Goal: Task Accomplishment & Management: Use online tool/utility

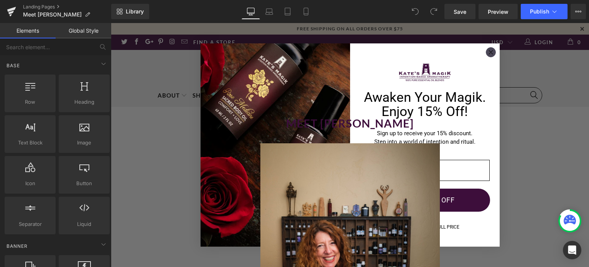
click at [487, 53] on circle "Close dialog" at bounding box center [490, 52] width 9 height 9
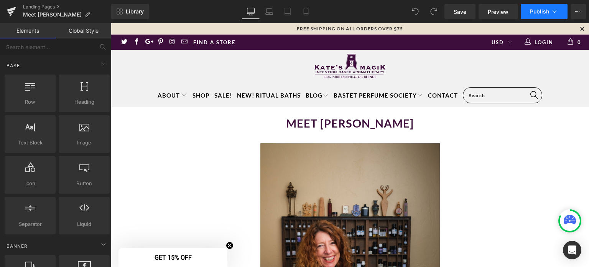
click at [555, 11] on icon at bounding box center [555, 12] width 8 height 8
click at [580, 11] on icon at bounding box center [578, 11] width 6 height 6
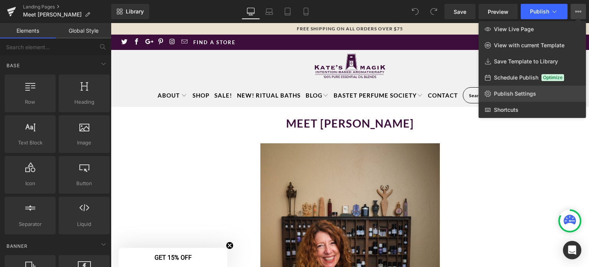
click at [504, 93] on span "Publish Settings" at bounding box center [515, 93] width 42 height 7
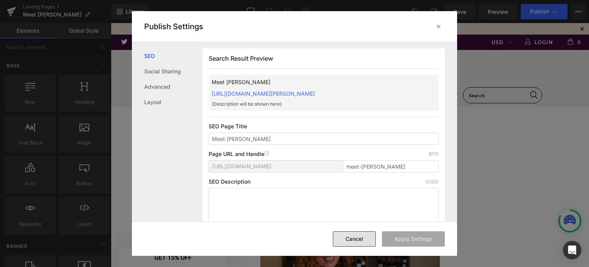
click at [359, 234] on button "Cancel" at bounding box center [354, 238] width 43 height 15
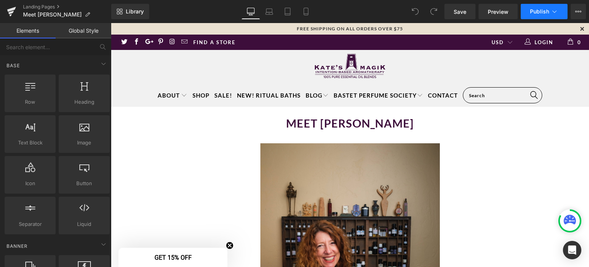
click at [555, 11] on icon at bounding box center [555, 12] width 8 height 8
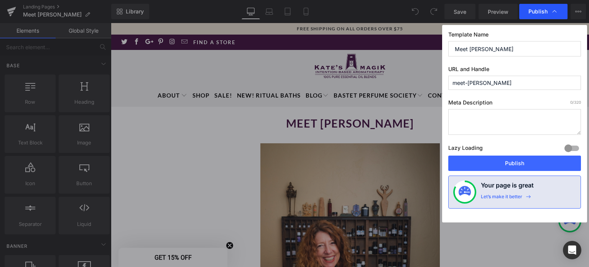
click at [558, 10] on div "Publish" at bounding box center [543, 11] width 48 height 15
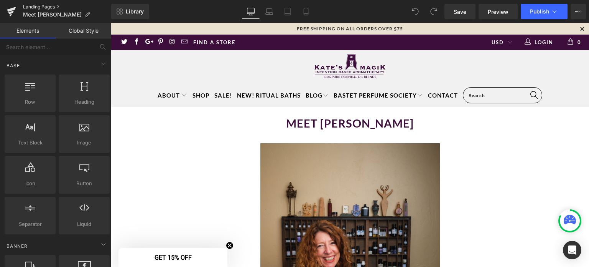
click at [38, 7] on link "Landing Pages" at bounding box center [67, 7] width 88 height 6
